Goal: Task Accomplishment & Management: Manage account settings

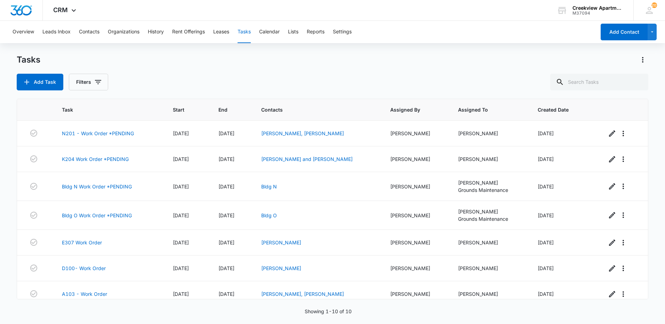
scroll to position [85, 0]
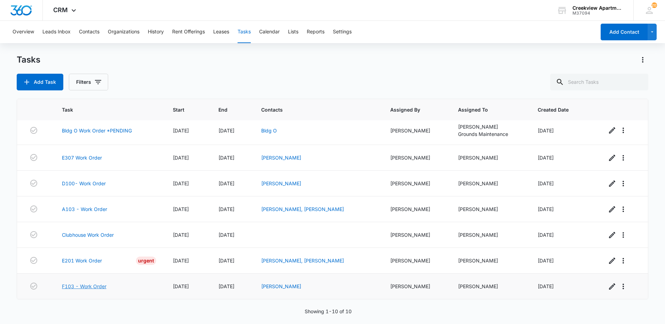
click at [83, 285] on link "F103 - Work Order" at bounding box center [84, 286] width 45 height 7
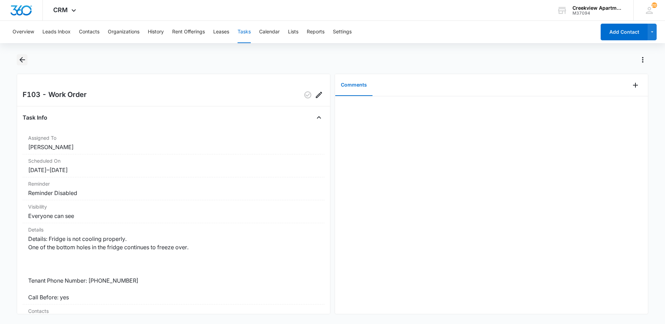
click at [22, 65] on button "Back" at bounding box center [22, 59] width 11 height 11
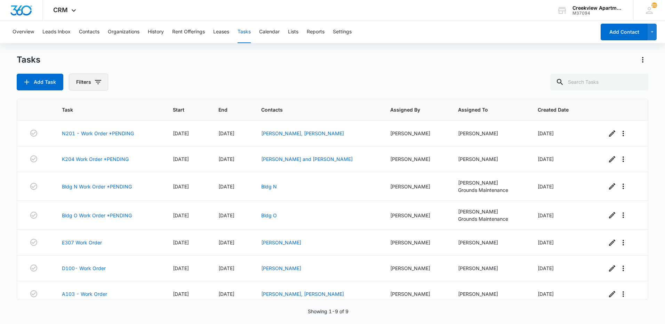
click at [103, 80] on button "Filters" at bounding box center [88, 82] width 39 height 17
click at [89, 165] on label "Complete" at bounding box center [117, 165] width 80 height 7
click at [78, 165] on input "Complete" at bounding box center [77, 165] width 0 height 0
radio input "false"
radio input "true"
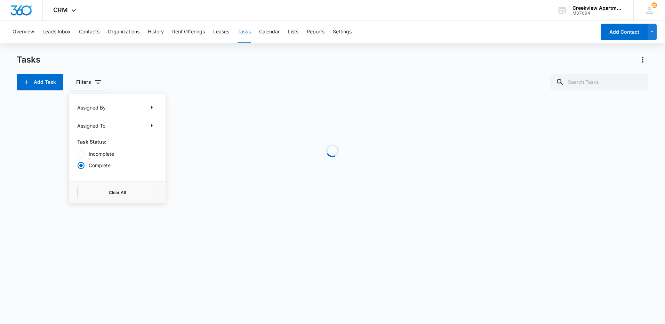
click at [142, 58] on div "Tasks" at bounding box center [333, 59] width 632 height 11
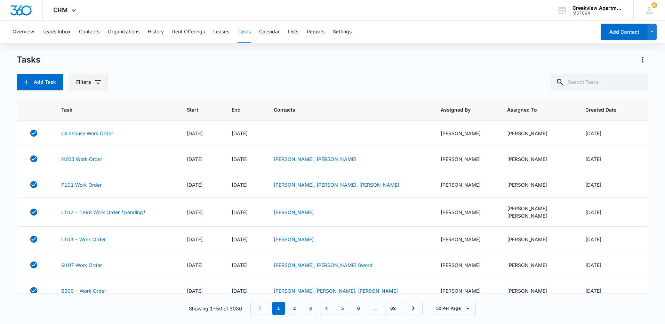
click at [80, 85] on button "Filters" at bounding box center [88, 82] width 39 height 17
click at [81, 151] on div at bounding box center [81, 154] width 7 height 7
click at [78, 154] on input "Incomplete" at bounding box center [77, 154] width 0 height 0
radio input "true"
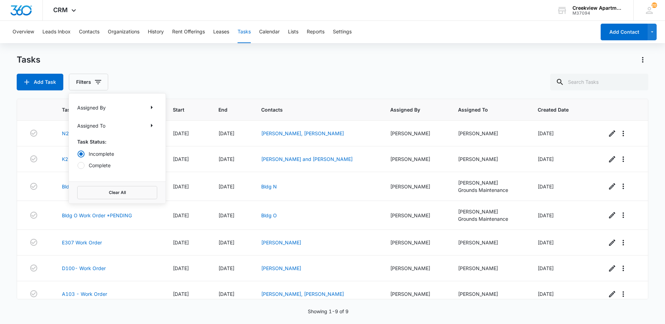
click at [143, 55] on div "Tasks" at bounding box center [333, 59] width 632 height 11
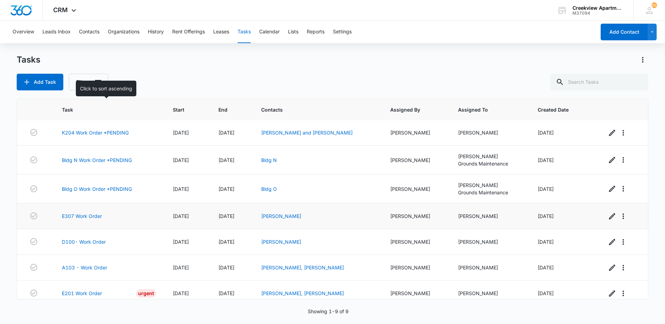
scroll to position [59, 0]
